Goal: Check status: Check status

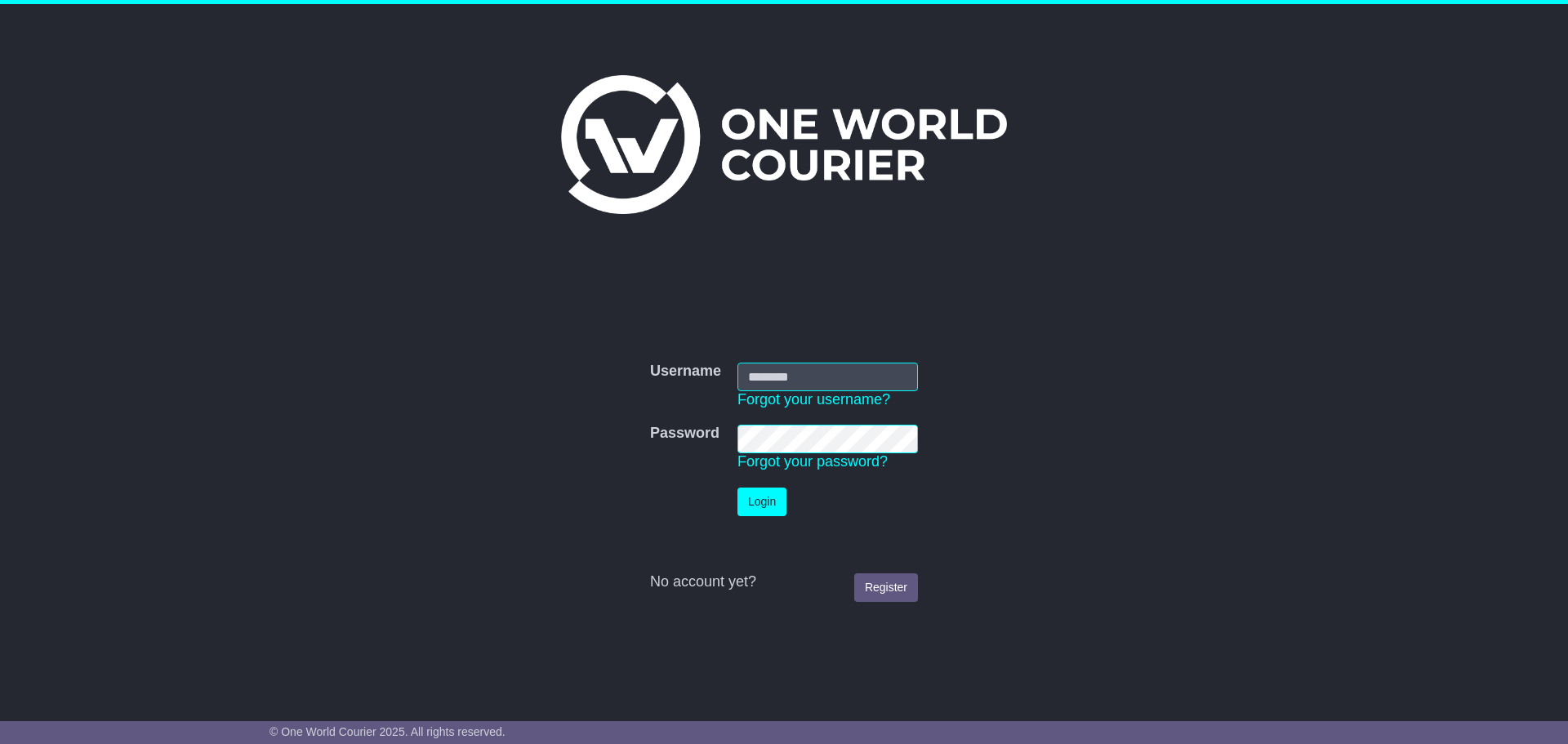
click at [820, 384] on input "Username" at bounding box center [828, 377] width 181 height 29
type input "**********"
click at [897, 590] on link "Register" at bounding box center [886, 587] width 64 height 29
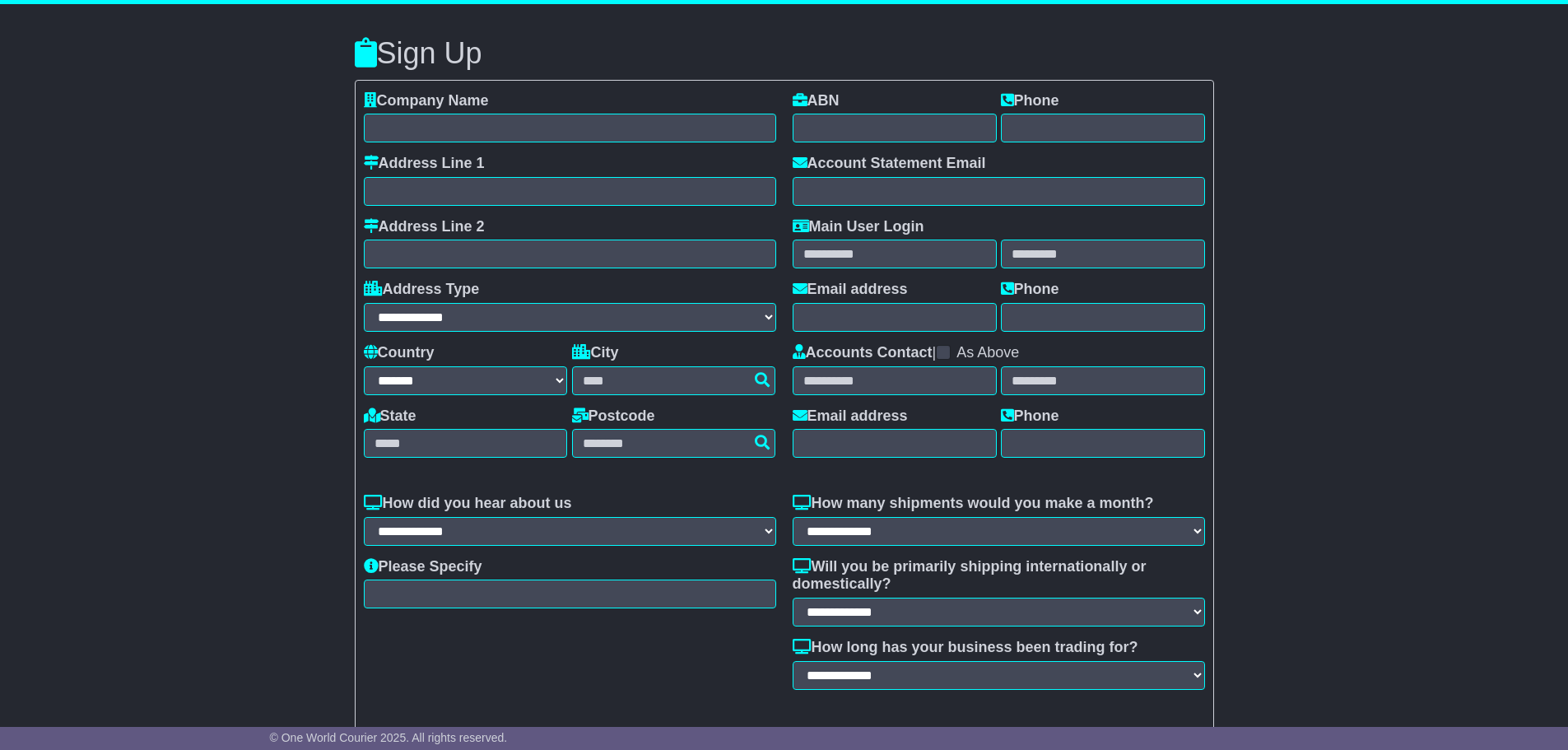
select select "**"
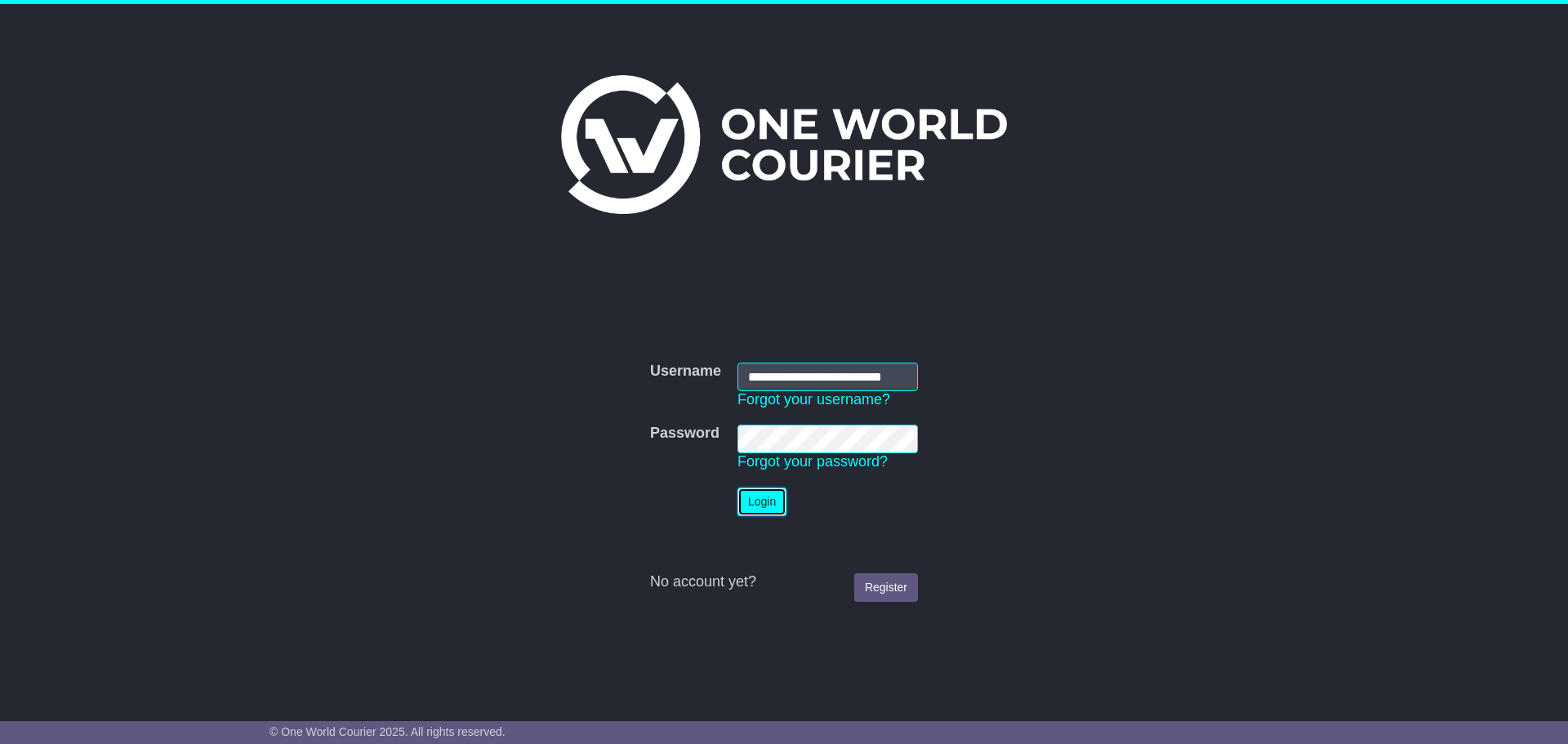
click at [765, 510] on button "Login" at bounding box center [762, 502] width 49 height 29
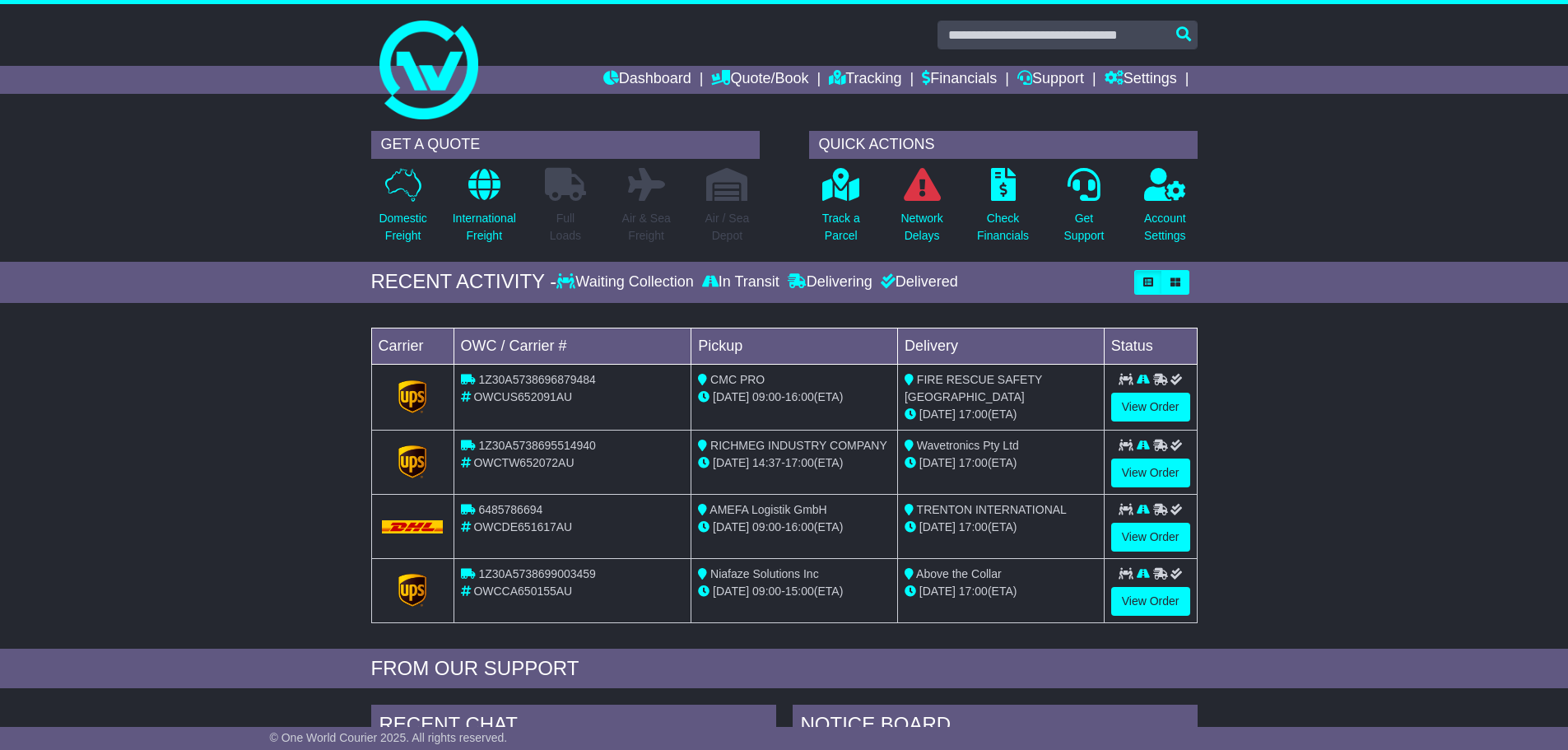
click at [1058, 527] on div "[DATE] 17:00 (ETA)" at bounding box center [1000, 528] width 192 height 18
click at [848, 230] on p "Track a Parcel" at bounding box center [841, 227] width 38 height 34
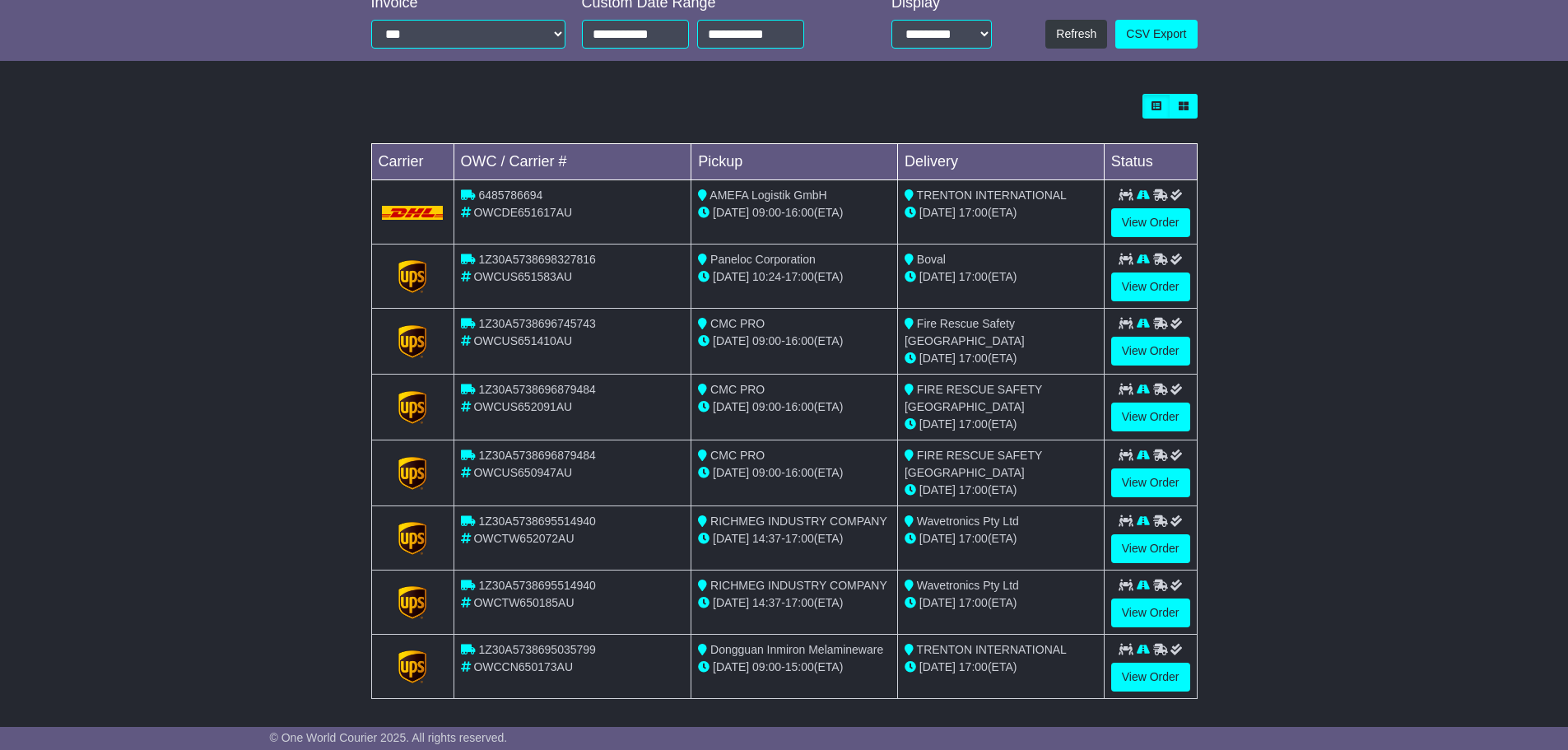
scroll to position [393, 0]
drag, startPoint x: 1049, startPoint y: 666, endPoint x: 895, endPoint y: 640, distance: 156.2
click at [895, 640] on tr "1Z30A5738695035799 OWCCN650173AU Dongguan Inmiron Melamineware 26 Sep 09:00 - 1…" at bounding box center [783, 666] width 825 height 64
click at [1076, 662] on div "29 Sep 17:00 (ETA)" at bounding box center [1000, 666] width 192 height 18
click at [1168, 671] on link "View Order" at bounding box center [1151, 676] width 79 height 29
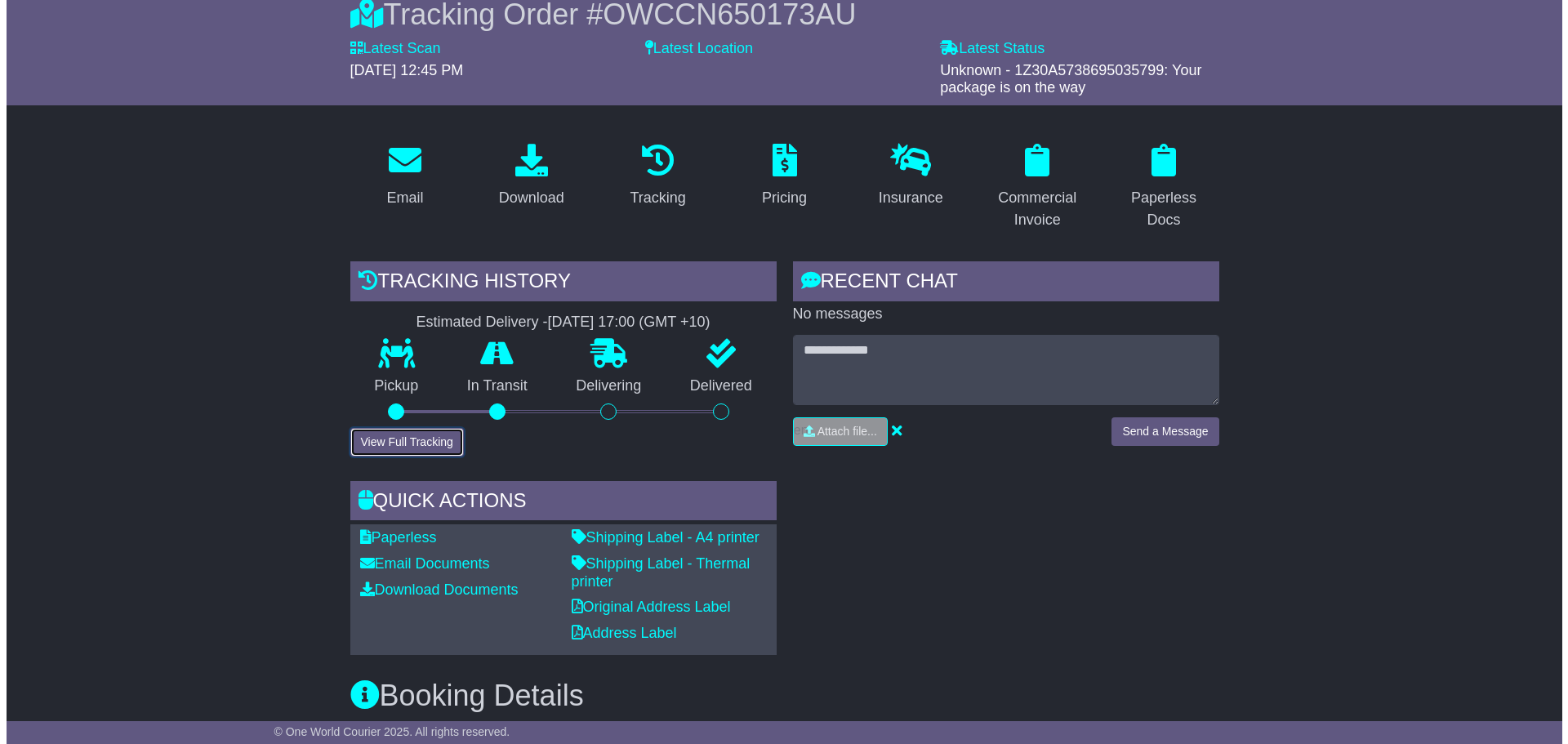
scroll to position [161, 0]
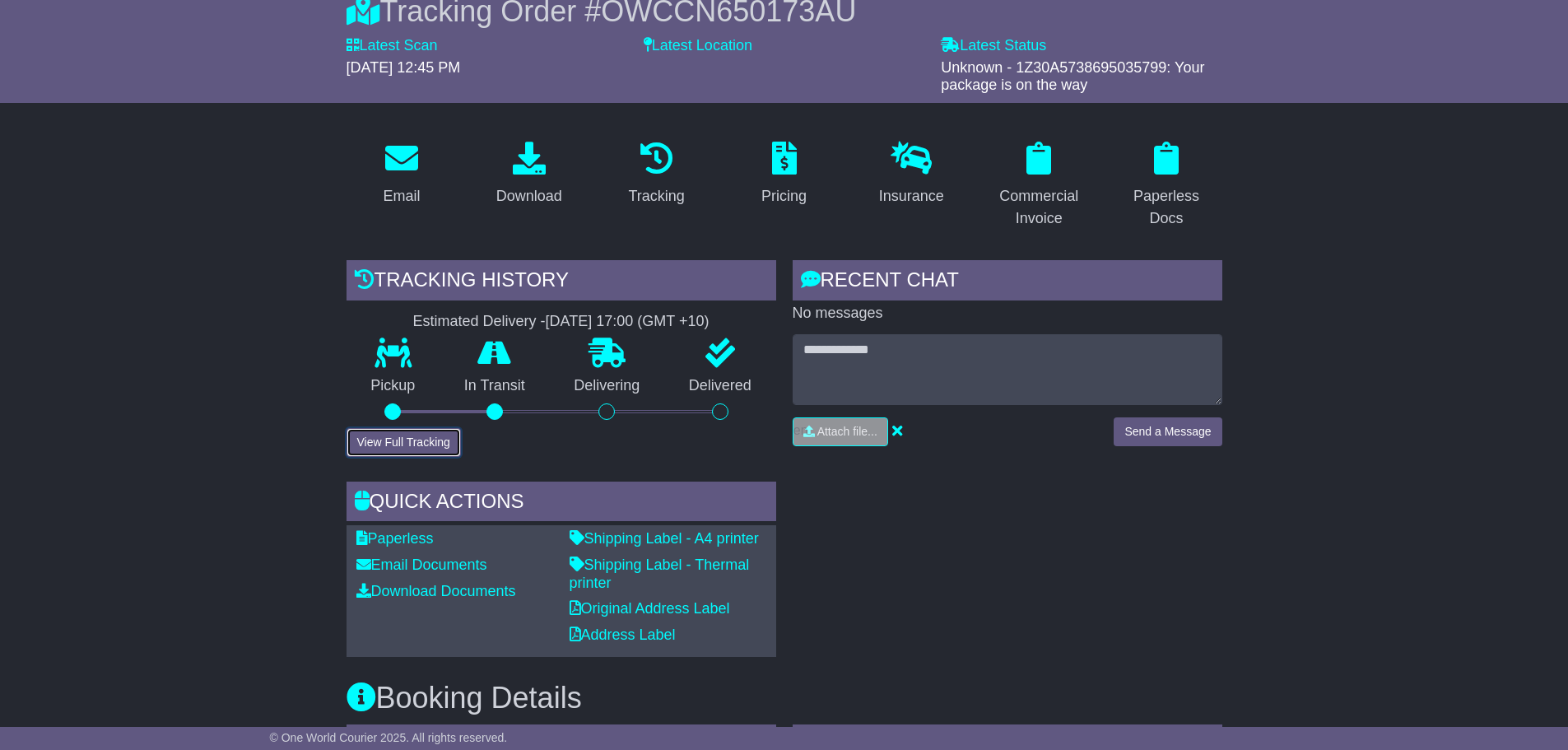
click at [403, 438] on button "View Full Tracking" at bounding box center [403, 442] width 114 height 29
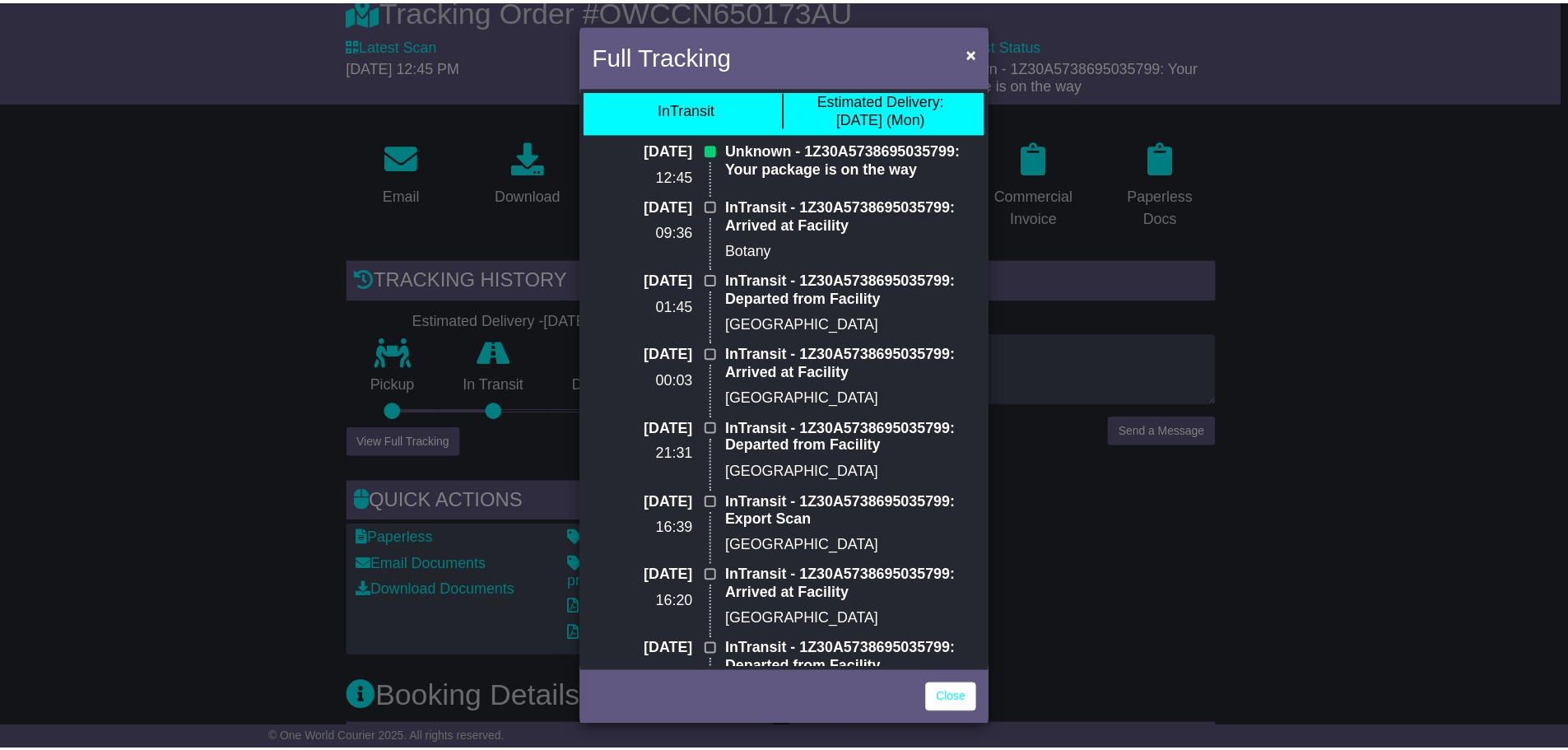
scroll to position [0, 0]
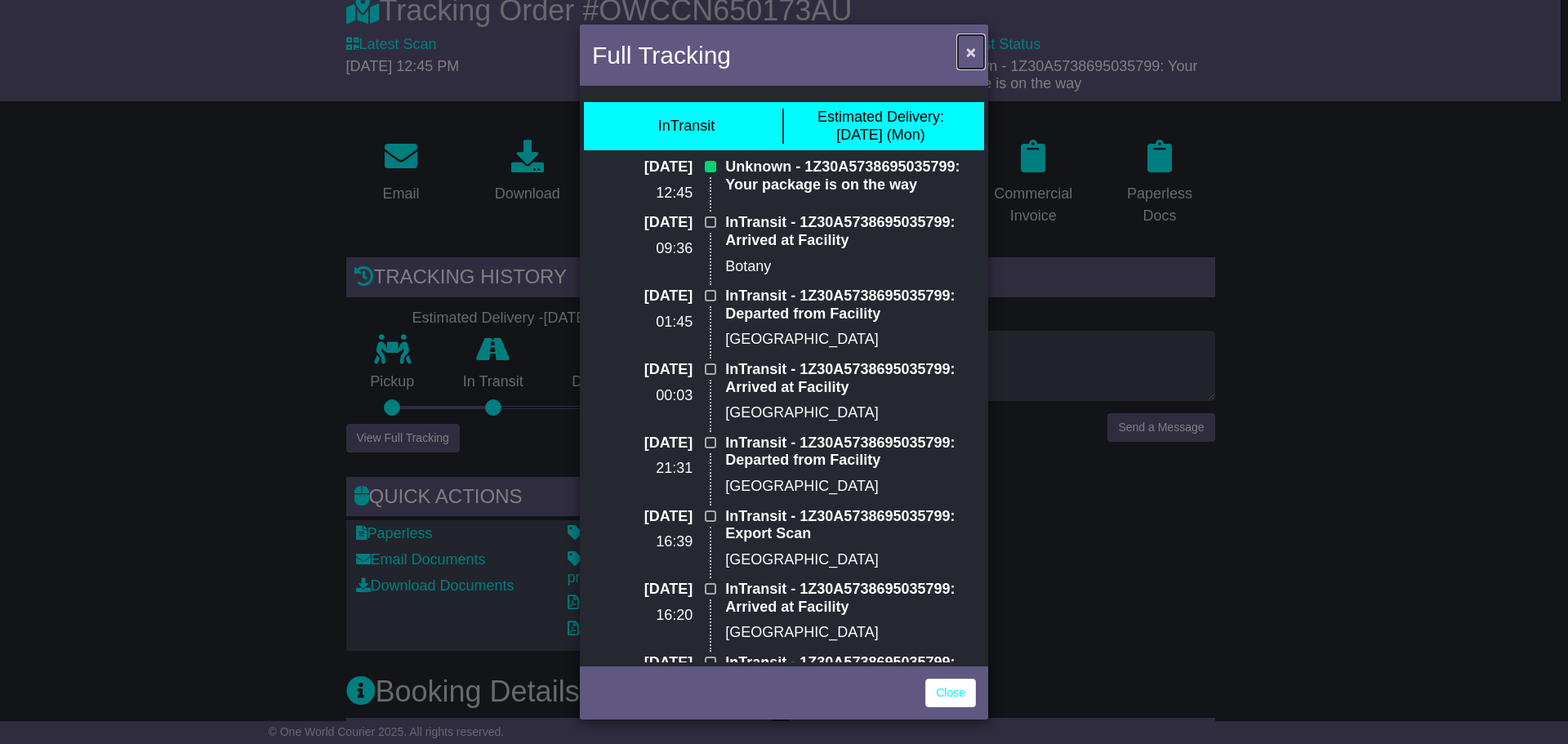
click at [966, 51] on span "×" at bounding box center [971, 52] width 10 height 19
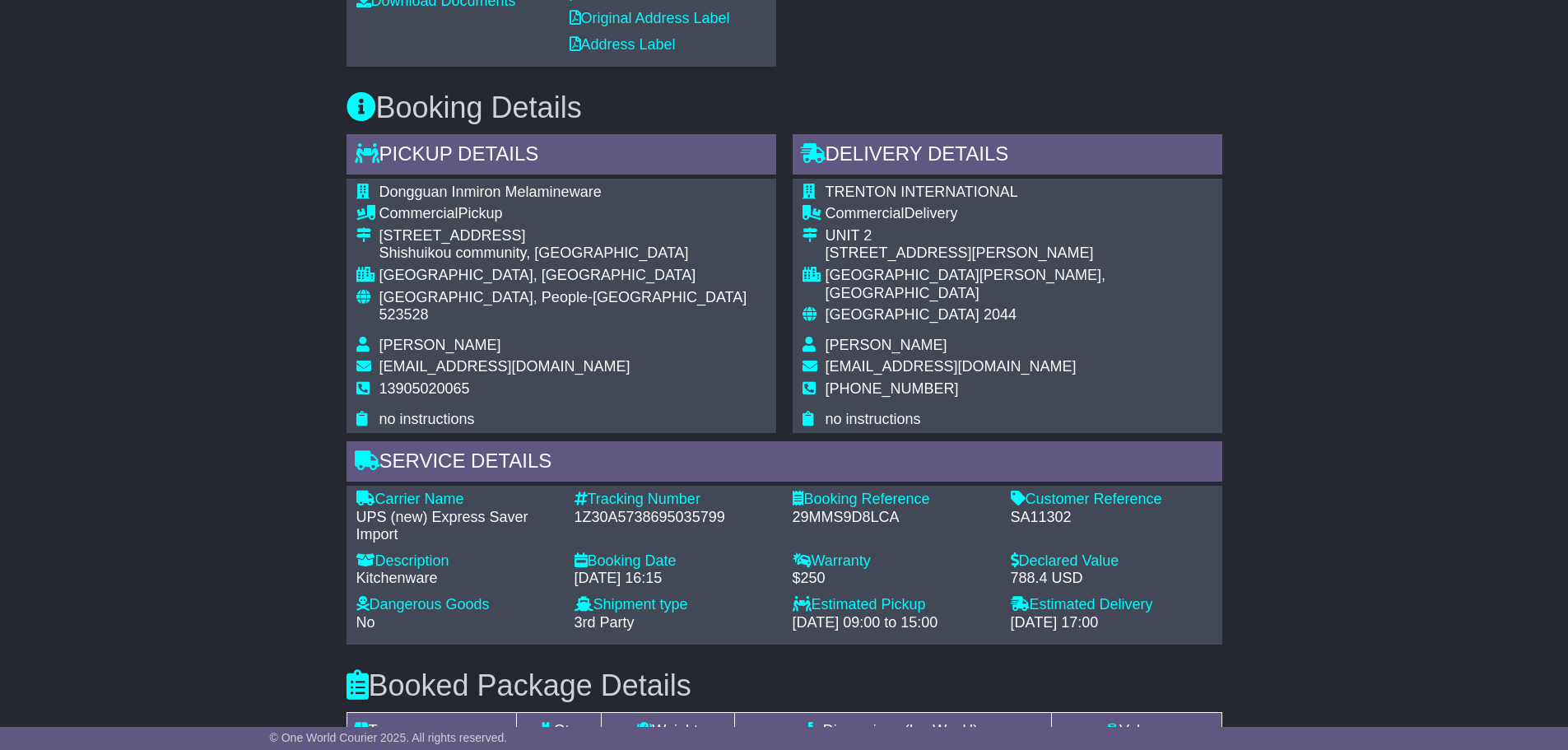
click at [667, 509] on div "1Z30A5738695035799" at bounding box center [675, 518] width 201 height 18
click at [667, 510] on div "1Z30A5738695035799" at bounding box center [675, 519] width 201 height 18
copy div "1Z30A5738695035799"
